Goal: Transaction & Acquisition: Purchase product/service

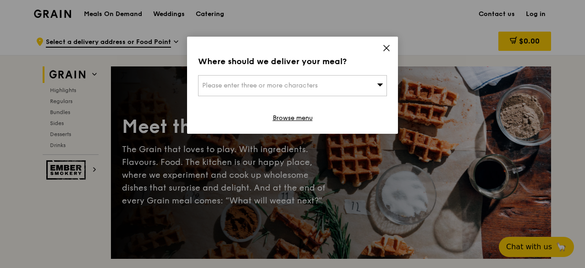
click at [385, 50] on icon at bounding box center [387, 48] width 6 height 6
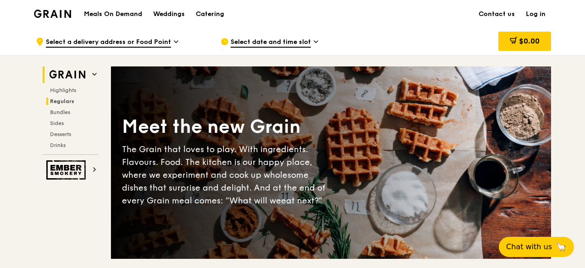
click at [63, 102] on span "Regulars" at bounding box center [62, 101] width 24 height 6
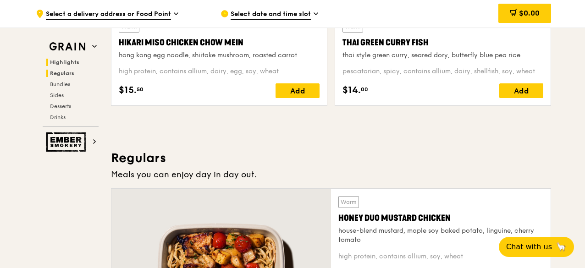
scroll to position [594, 0]
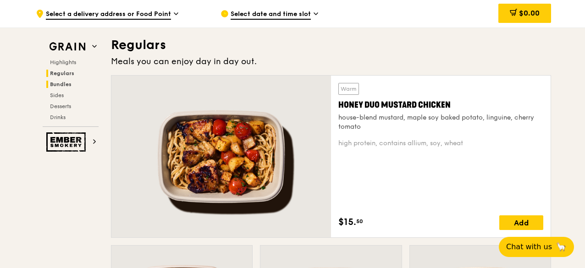
click at [59, 84] on span "Bundles" at bounding box center [61, 84] width 22 height 6
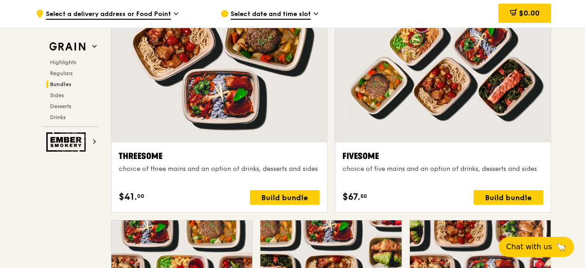
scroll to position [1677, 0]
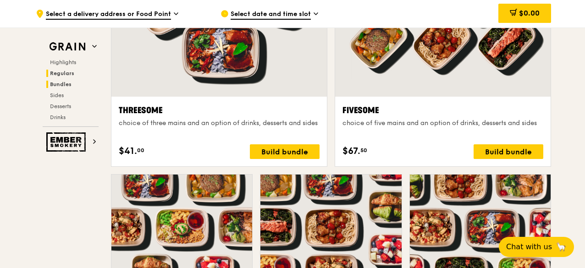
click at [67, 70] on h2 "Regulars" at bounding box center [72, 73] width 52 height 7
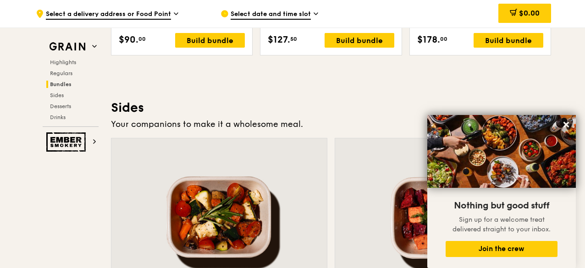
scroll to position [1969, 0]
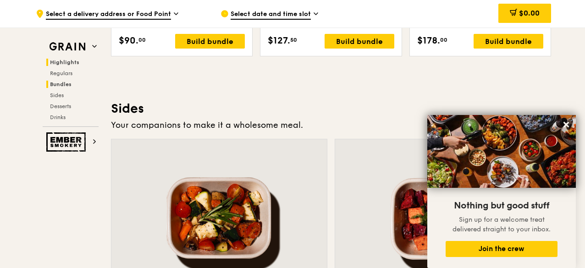
click at [71, 61] on span "Highlights" at bounding box center [64, 62] width 29 height 6
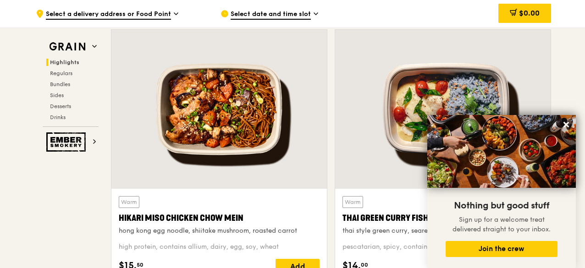
scroll to position [350, 0]
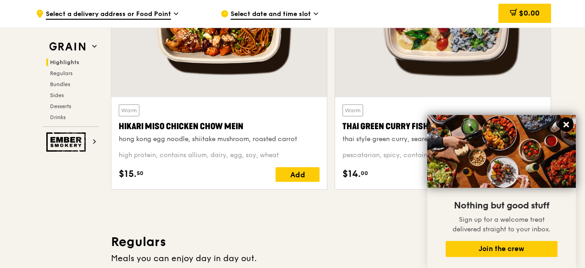
click at [567, 124] on icon at bounding box center [567, 125] width 6 height 6
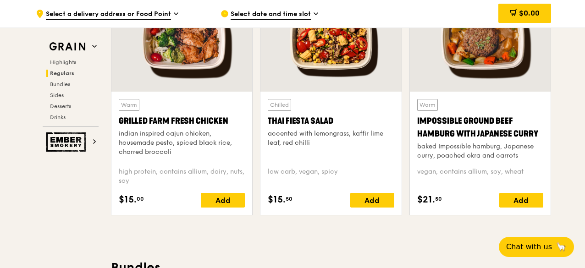
scroll to position [1084, 0]
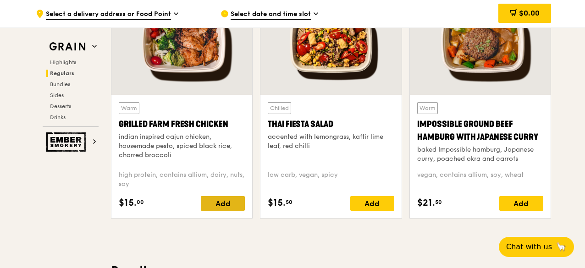
click at [225, 202] on div "Add" at bounding box center [223, 203] width 44 height 15
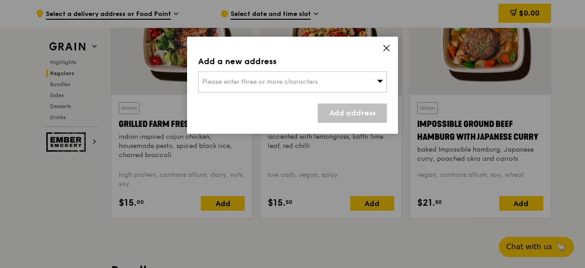
click at [356, 77] on div "Please enter three or more characters" at bounding box center [292, 82] width 189 height 21
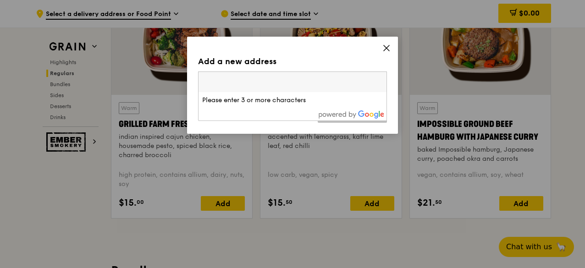
click at [356, 77] on input "search" at bounding box center [293, 82] width 188 height 20
drag, startPoint x: 264, startPoint y: 80, endPoint x: 187, endPoint y: 59, distance: 79.9
click at [187, 59] on div "Add a new address Please enter three or more characters Please enter 3 or more …" at bounding box center [292, 85] width 211 height 97
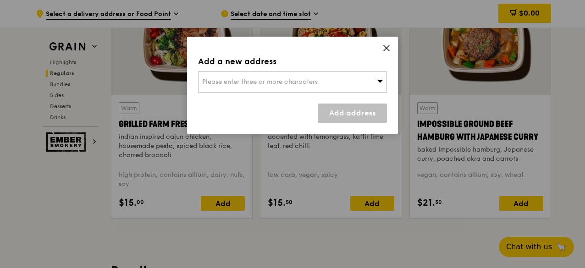
click at [224, 77] on div "Please enter three or more characters" at bounding box center [292, 82] width 189 height 21
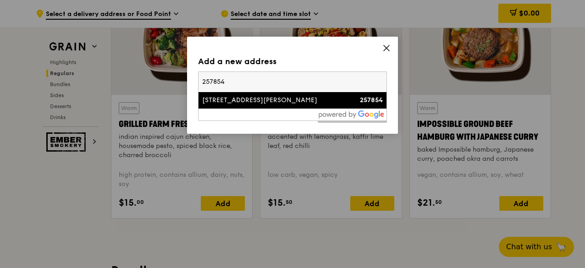
type input "257854"
click at [260, 99] on div "[STREET_ADDRESS][PERSON_NAME]" at bounding box center [270, 100] width 136 height 9
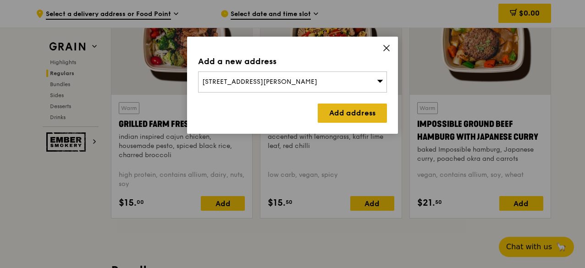
click at [368, 114] on link "Add address" at bounding box center [352, 113] width 69 height 19
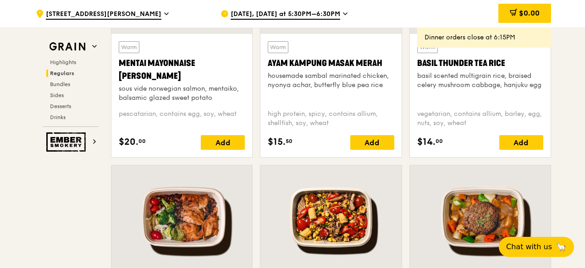
scroll to position [901, 0]
